Goal: Answer question/provide support: Share knowledge or assist other users

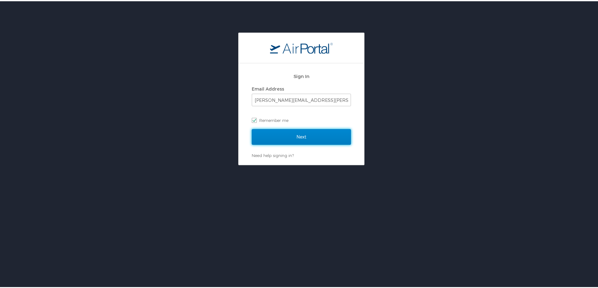
click at [322, 142] on input "Next" at bounding box center [301, 136] width 99 height 16
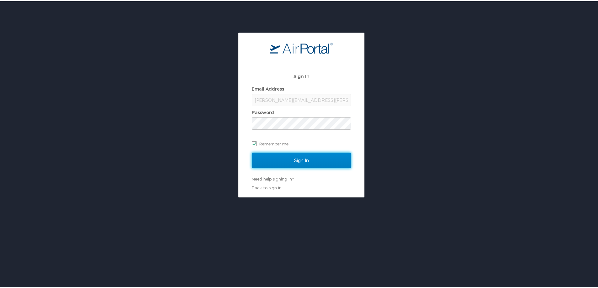
click at [315, 158] on input "Sign In" at bounding box center [301, 159] width 99 height 16
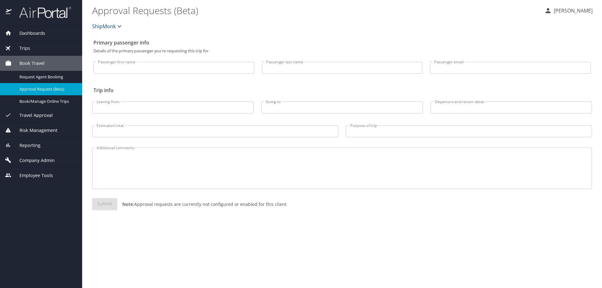
click at [29, 34] on span "Dashboards" at bounding box center [29, 33] width 34 height 7
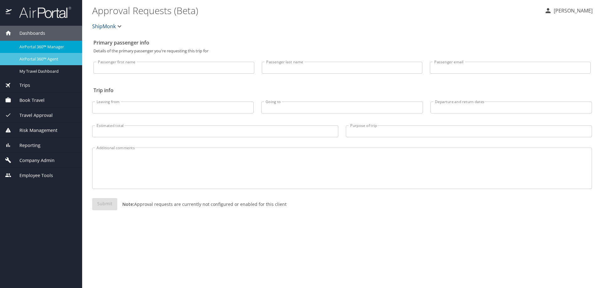
click at [41, 59] on span "AirPortal 360™ Agent" at bounding box center [46, 59] width 55 height 6
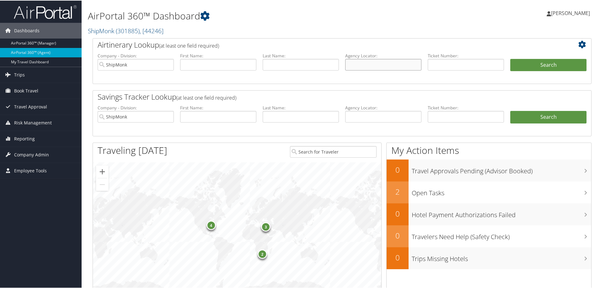
paste input "DHNWBR"
type input "DHNWBR"
click at [515, 68] on button "Search" at bounding box center [548, 64] width 76 height 13
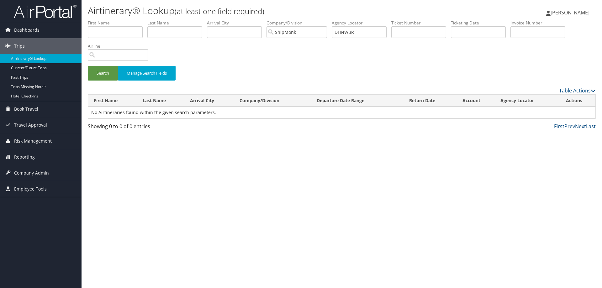
drag, startPoint x: 469, startPoint y: 87, endPoint x: 455, endPoint y: 87, distance: 13.5
click at [462, 87] on div "Table Actions" at bounding box center [406, 91] width 379 height 8
click at [443, 87] on div "Table Actions" at bounding box center [406, 91] width 379 height 8
click at [327, 31] on input "ShipMonk" at bounding box center [297, 32] width 61 height 12
click at [327, 31] on input "search" at bounding box center [297, 32] width 61 height 12
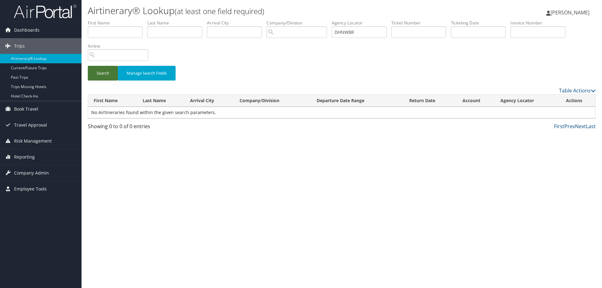
click at [90, 71] on button "Search" at bounding box center [103, 73] width 30 height 15
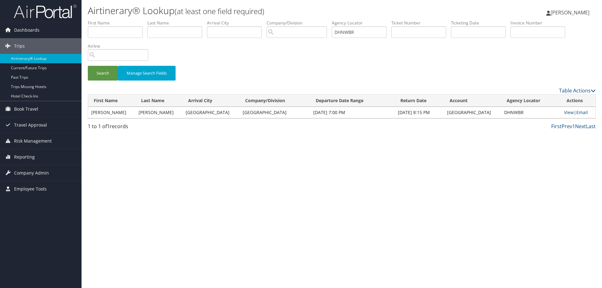
click at [580, 111] on link "Email" at bounding box center [583, 112] width 12 height 6
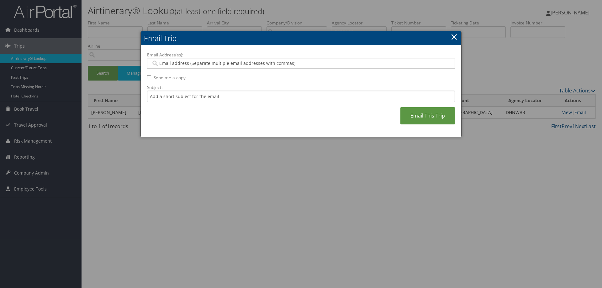
click at [128, 272] on div at bounding box center [301, 144] width 602 height 288
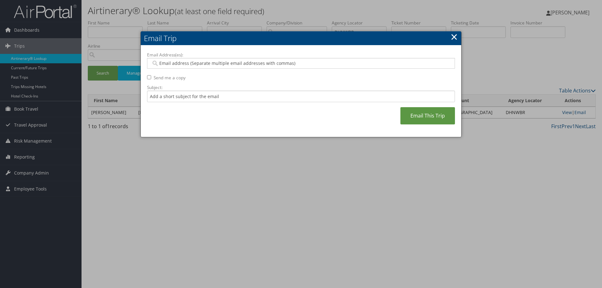
click at [143, 281] on div at bounding box center [301, 144] width 602 height 288
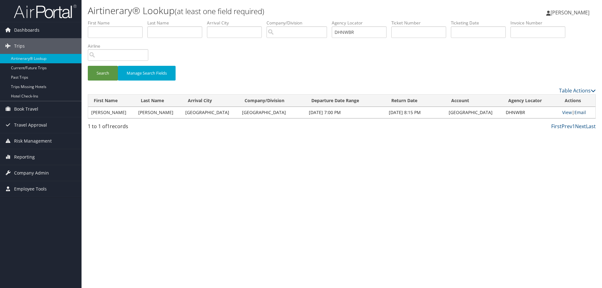
click at [581, 112] on link "Email" at bounding box center [581, 112] width 12 height 6
click at [0, 0] on div at bounding box center [0, 0] width 0 height 0
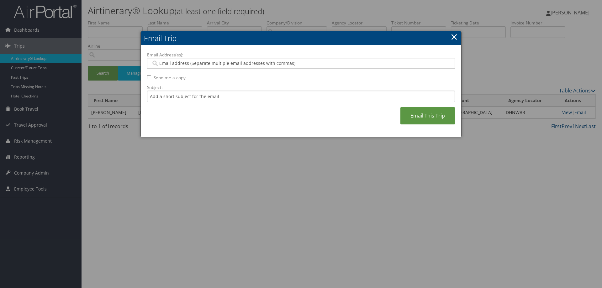
click at [213, 67] on div at bounding box center [301, 63] width 308 height 11
paste input "EPOLK@RIMINISTREET.COM"
type input "EPOLK@RIMINISTREET.COM"
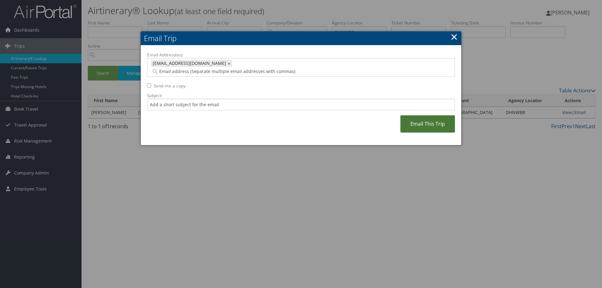
click at [416, 117] on link "Email This Trip" at bounding box center [428, 123] width 55 height 17
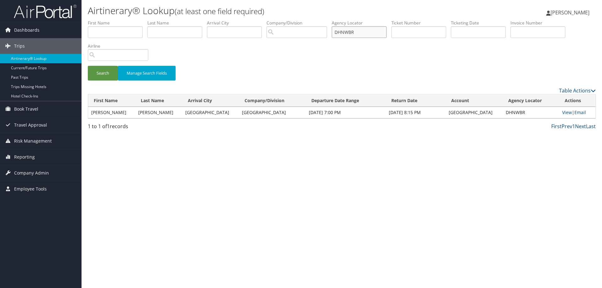
click at [357, 31] on input "DHNWBR" at bounding box center [359, 32] width 55 height 12
type input "ddn91f"
click at [88, 66] on button "Search" at bounding box center [103, 73] width 30 height 15
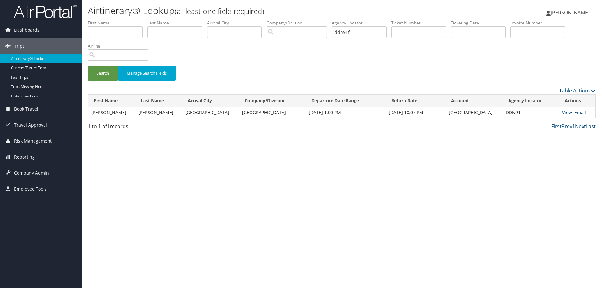
click at [578, 111] on link "Email" at bounding box center [581, 112] width 12 height 6
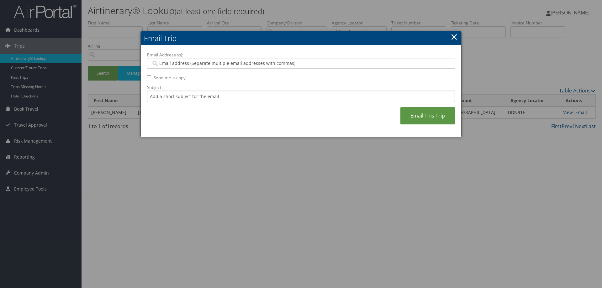
click at [314, 65] on input "Email Address(es):" at bounding box center [301, 63] width 300 height 6
paste input "EPOLK@RIMINISTREET.COM"
type input "EPOLK@RIMINISTREET.COM"
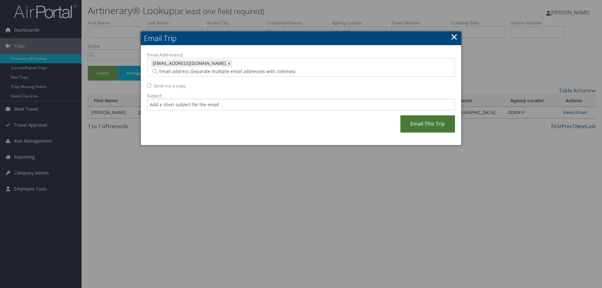
click at [412, 115] on link "Email This Trip" at bounding box center [428, 123] width 55 height 17
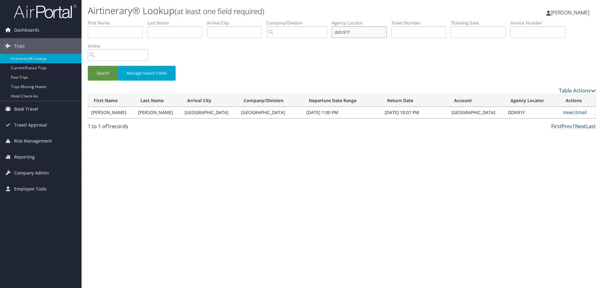
click at [361, 30] on input "ddn91f" at bounding box center [359, 32] width 55 height 12
type input "dgz2l9"
click at [88, 66] on button "Search" at bounding box center [103, 73] width 30 height 15
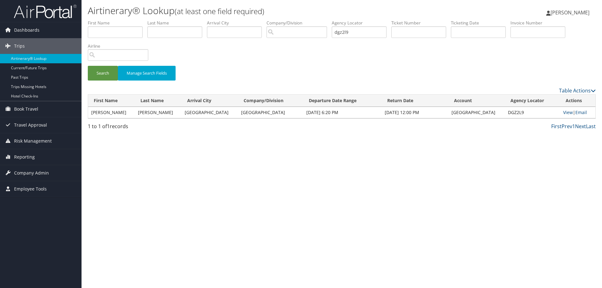
click at [575, 115] on td "View | Email" at bounding box center [577, 112] width 35 height 11
click at [576, 114] on link "Email" at bounding box center [582, 112] width 12 height 6
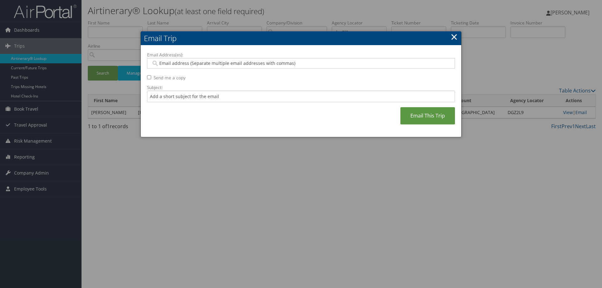
click at [258, 66] on input "Email Address(es):" at bounding box center [301, 63] width 300 height 6
paste input "EPOLK@RIMINISTREET.COM"
type input "EPOLK@RIMINISTREET.COM"
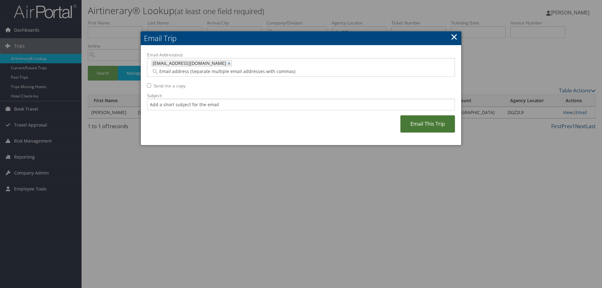
click at [419, 115] on link "Email This Trip" at bounding box center [428, 123] width 55 height 17
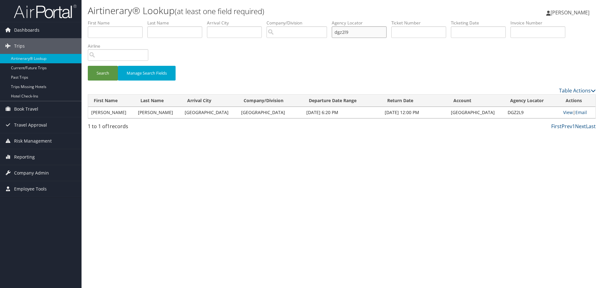
click at [342, 34] on input "dgz2l9" at bounding box center [359, 32] width 55 height 12
